Goal: Task Accomplishment & Management: Manage account settings

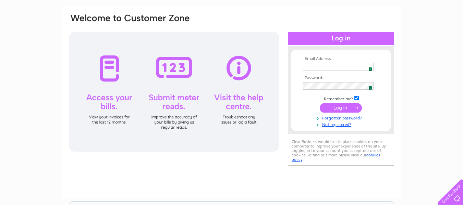
scroll to position [69, 0]
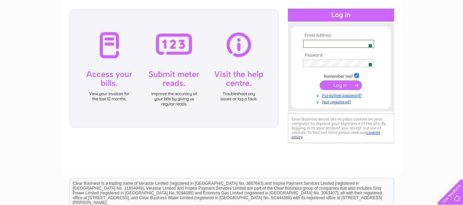
click at [352, 44] on input "text" at bounding box center [338, 44] width 71 height 8
type input "jonathan@hart.demon.co.uk"
click at [337, 84] on input "submit" at bounding box center [341, 85] width 42 height 10
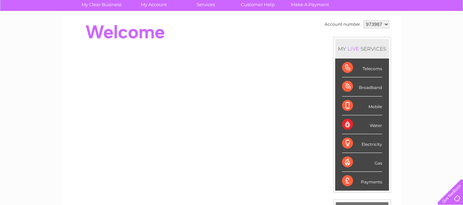
scroll to position [69, 0]
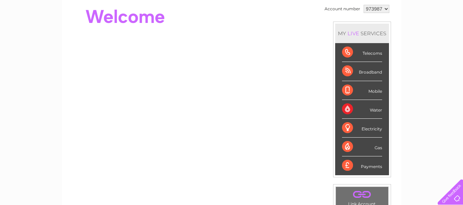
click at [367, 109] on div "Water" at bounding box center [362, 109] width 40 height 19
click at [346, 110] on div "Water" at bounding box center [362, 109] width 40 height 19
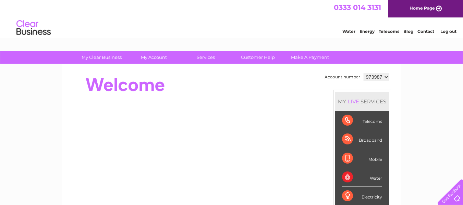
scroll to position [0, 0]
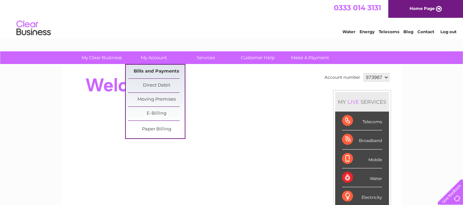
click at [150, 72] on link "Bills and Payments" at bounding box center [156, 72] width 57 height 14
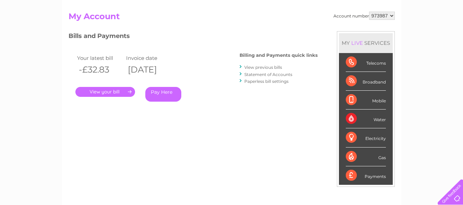
scroll to position [69, 0]
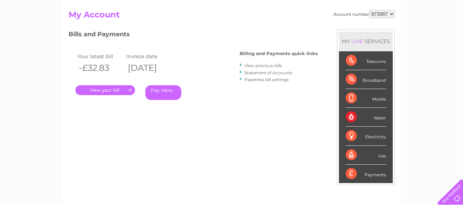
click at [112, 87] on link "." at bounding box center [105, 90] width 60 height 10
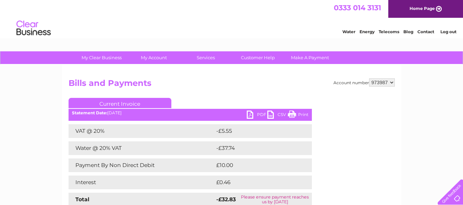
click at [452, 31] on link "Log out" at bounding box center [448, 31] width 16 height 5
